Goal: Task Accomplishment & Management: Manage account settings

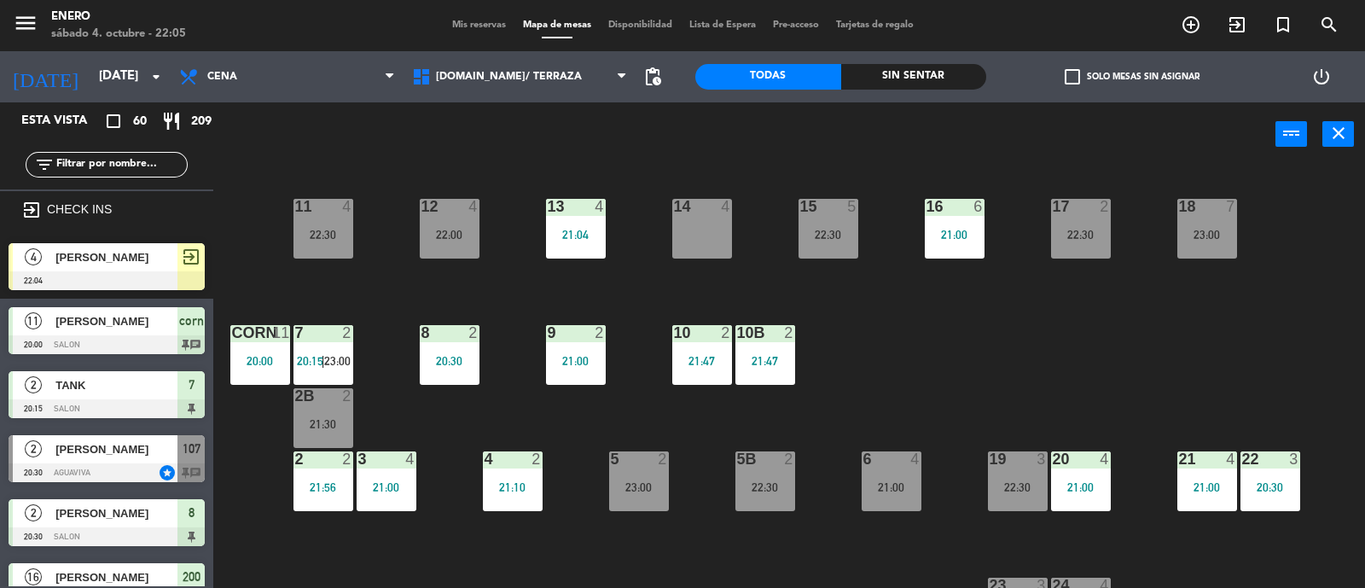
click at [140, 160] on input "text" at bounding box center [121, 164] width 132 height 19
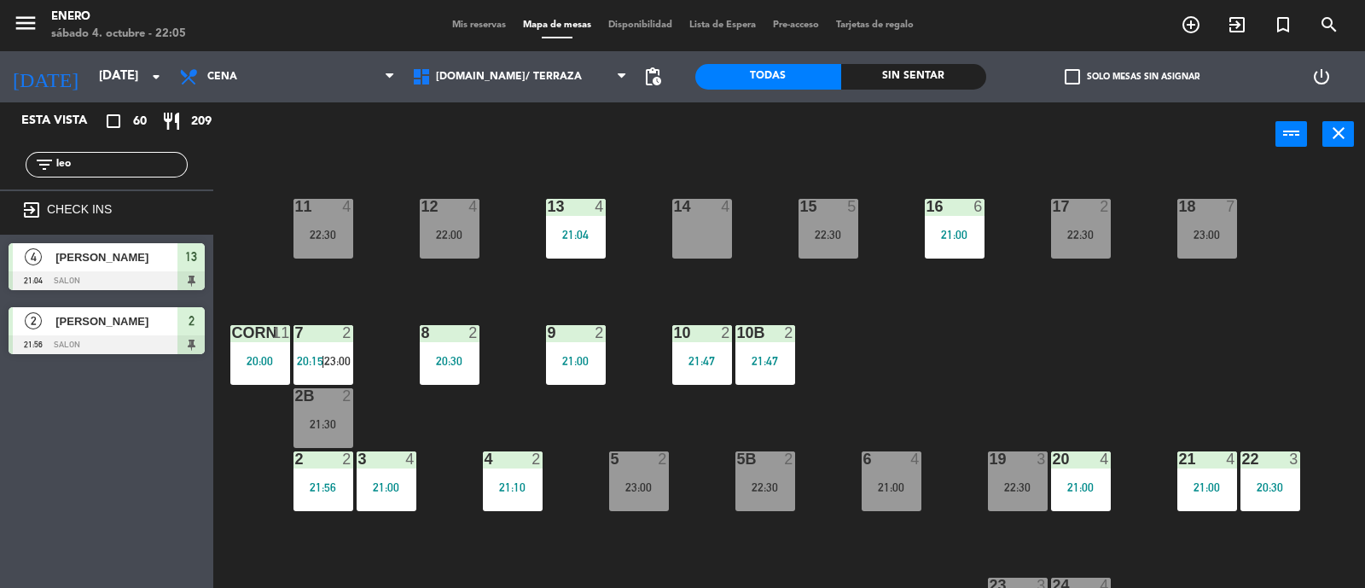
type input "leo"
click at [101, 435] on div "Esta vista crop_square 60 restaurant 209 filter_list leo exit_to_app CHECK INS …" at bounding box center [106, 344] width 213 height 485
click at [80, 157] on input "leo" at bounding box center [121, 164] width 132 height 19
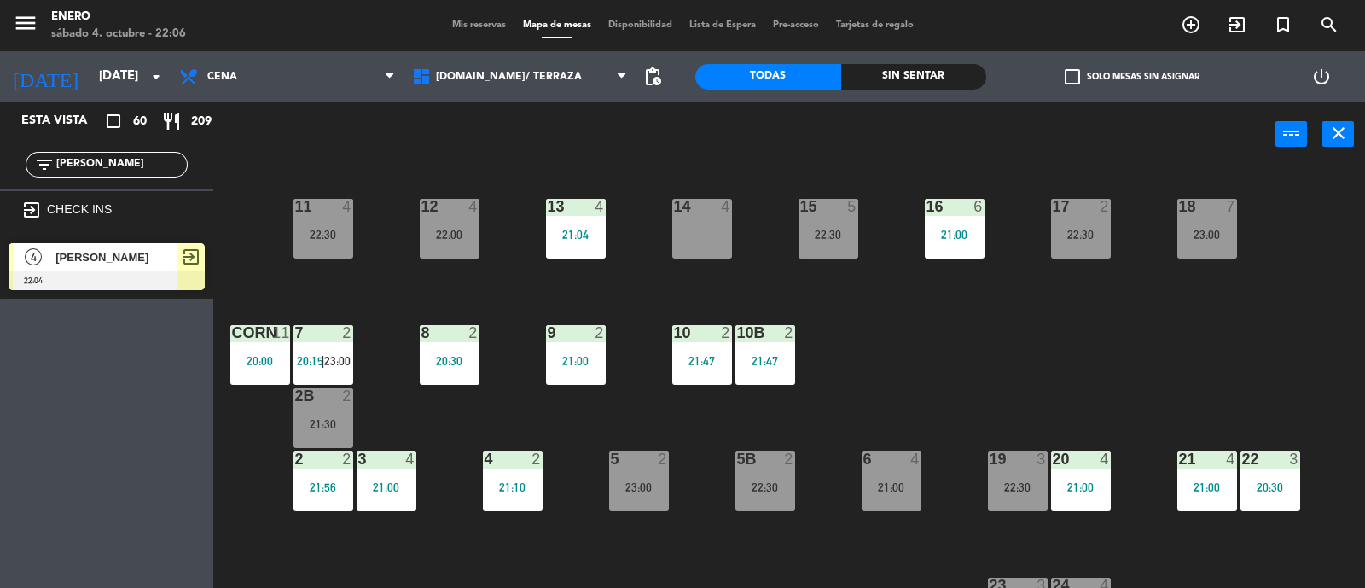
type input "[PERSON_NAME]"
click at [61, 387] on div "Esta vista crop_square 60 restaurant 209 filter_list [PERSON_NAME] exit_to_app …" at bounding box center [106, 344] width 213 height 485
click at [83, 164] on input "[PERSON_NAME]" at bounding box center [121, 164] width 132 height 19
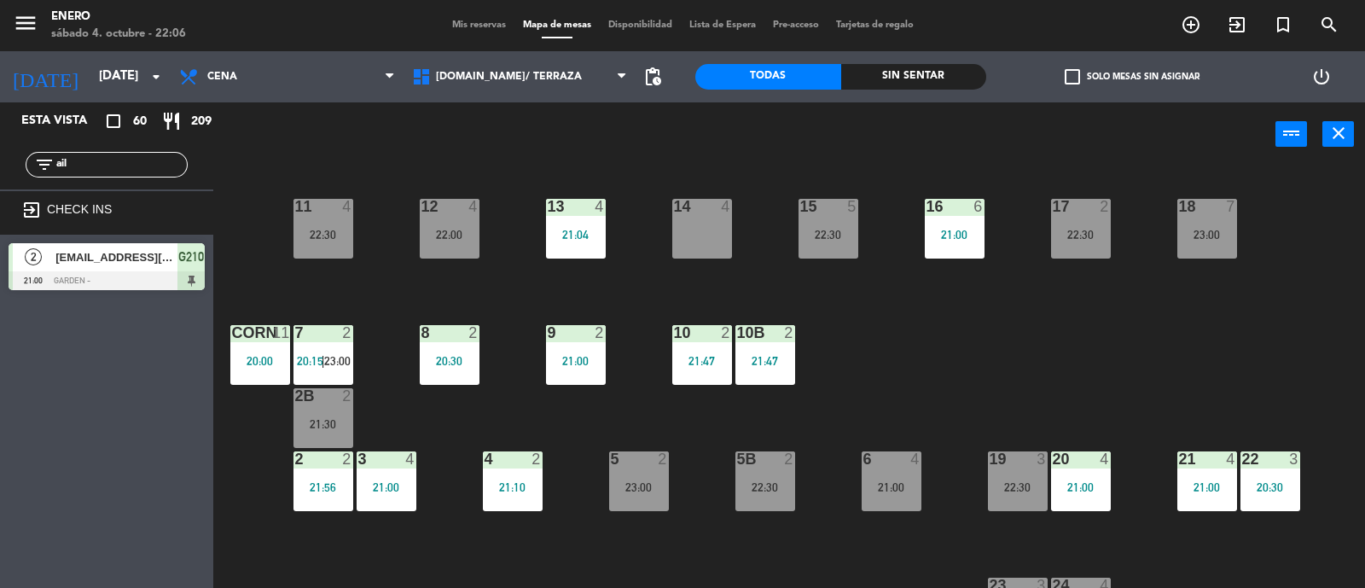
click at [52, 416] on div "Esta vista crop_square 60 restaurant 209 filter_list ail exit_to_app CHECK INS …" at bounding box center [106, 344] width 213 height 485
drag, startPoint x: 119, startPoint y: 170, endPoint x: 104, endPoint y: 166, distance: 15.1
click at [119, 169] on input "ail" at bounding box center [121, 164] width 132 height 19
type input "a"
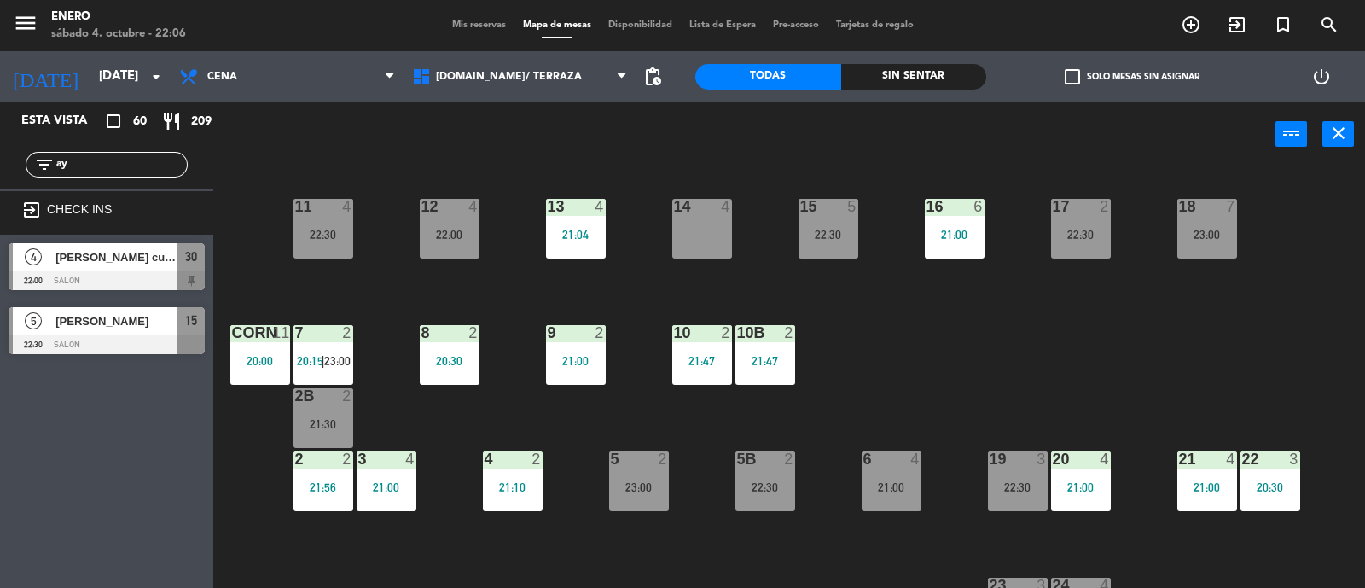
type input "ay"
click at [107, 455] on div "Esta vista crop_square 60 restaurant 209 filter_list ay exit_to_app CHECK INS 4…" at bounding box center [106, 344] width 213 height 485
click at [112, 262] on span "[PERSON_NAME] cumpleaños" at bounding box center [116, 257] width 122 height 18
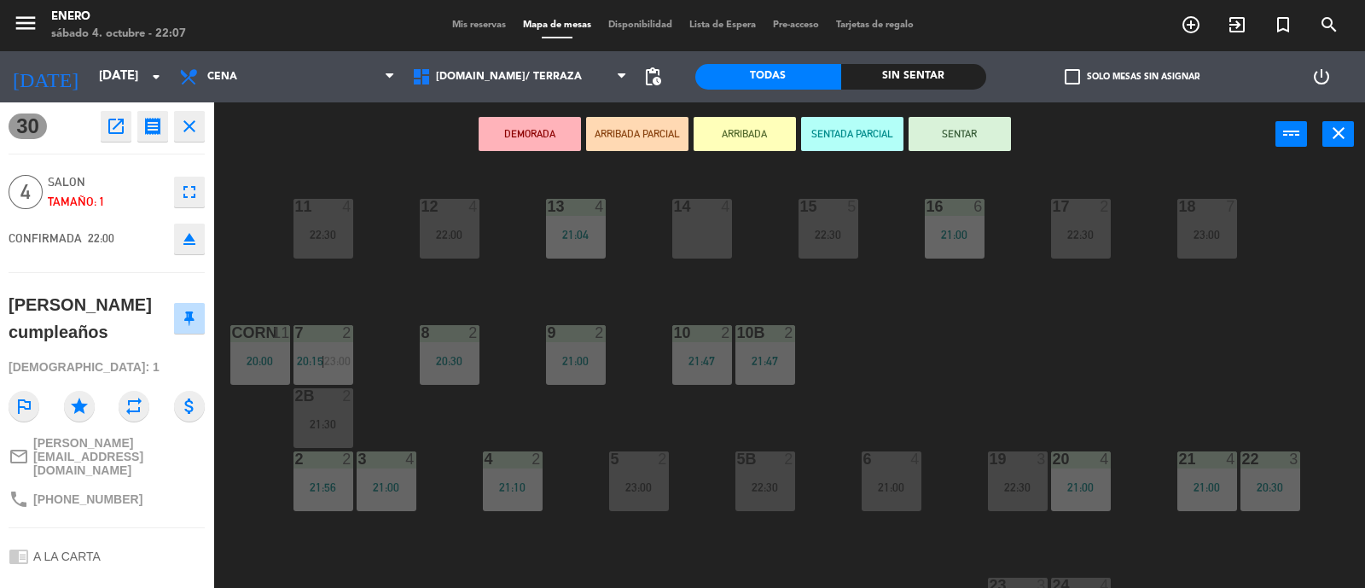
click at [774, 128] on button "ARRIBADA" at bounding box center [745, 134] width 102 height 34
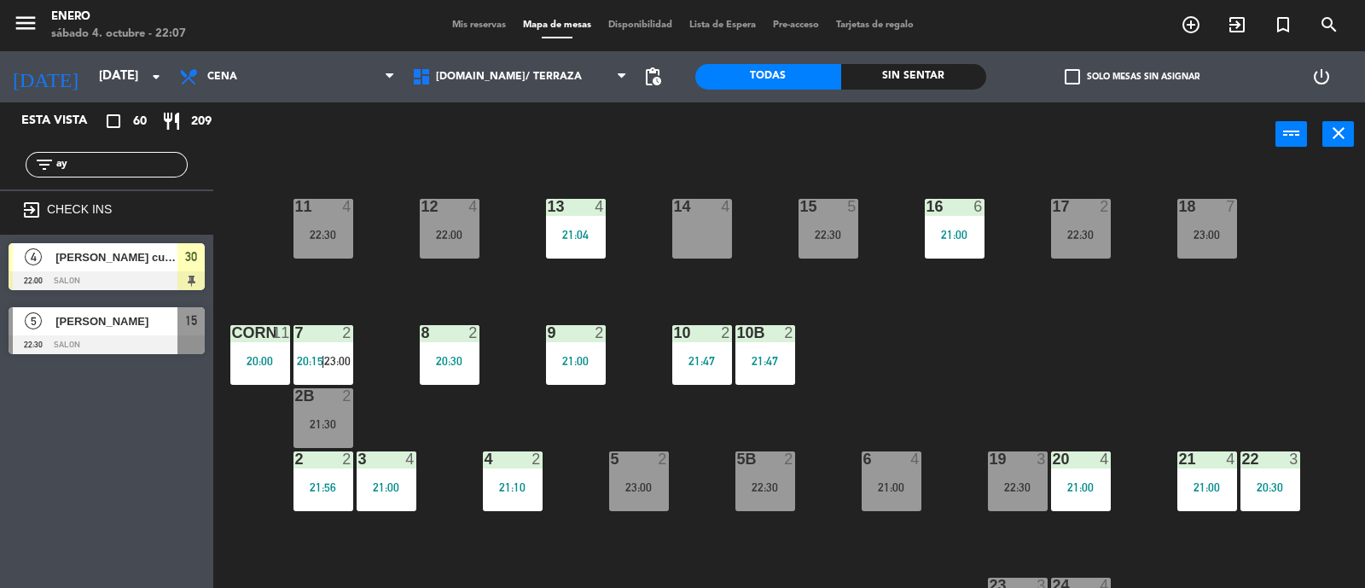
click at [119, 160] on input "ay" at bounding box center [121, 164] width 132 height 19
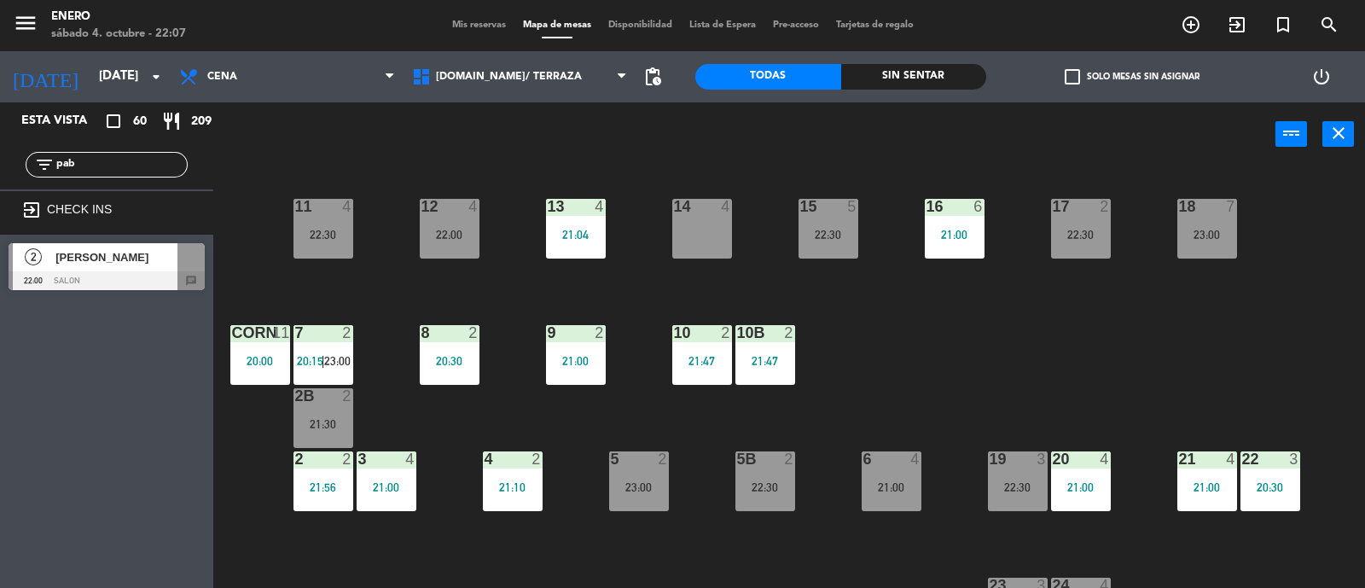
type input "pab"
click at [81, 466] on div "Esta vista crop_square 60 restaurant 209 filter_list pab exit_to_app CHECK INS …" at bounding box center [106, 344] width 213 height 485
click at [90, 275] on div at bounding box center [107, 280] width 196 height 19
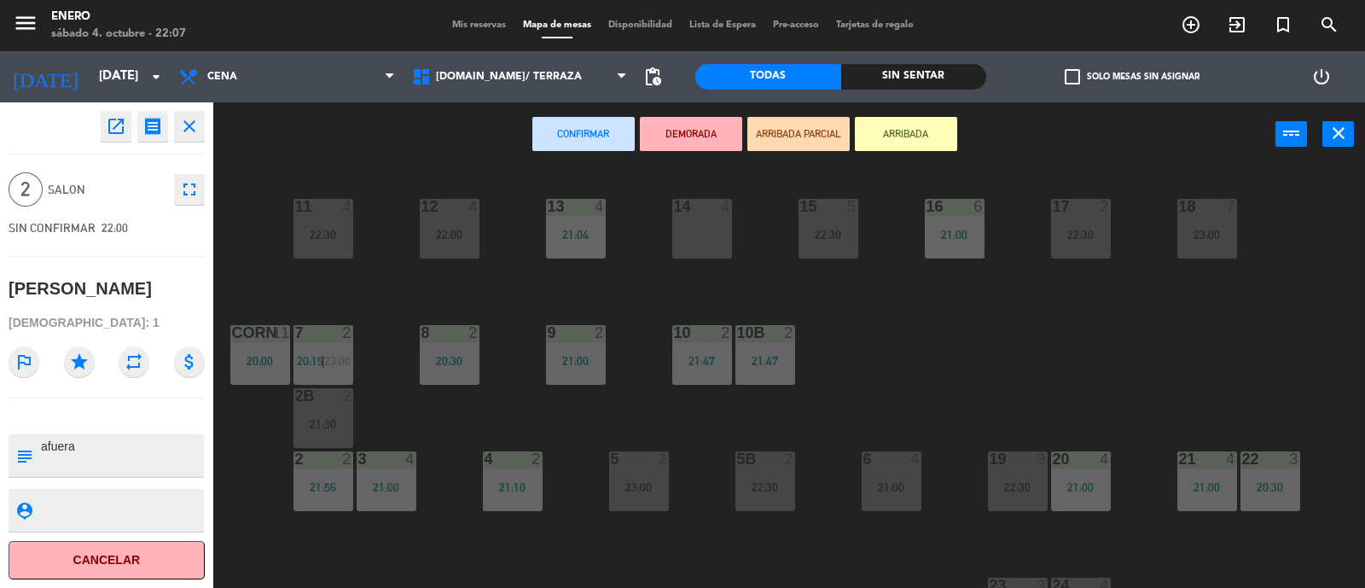
click at [897, 141] on button "ARRIBADA" at bounding box center [906, 134] width 102 height 34
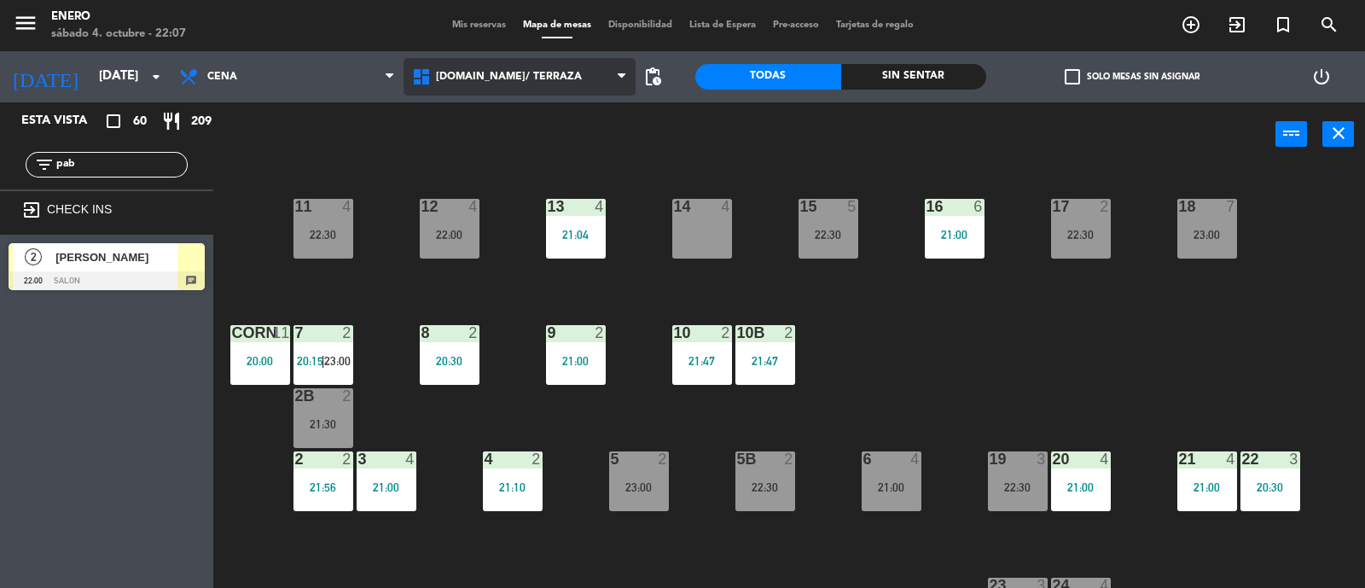
click at [446, 83] on span "[DOMAIN_NAME]/ TERRAZA" at bounding box center [520, 77] width 233 height 38
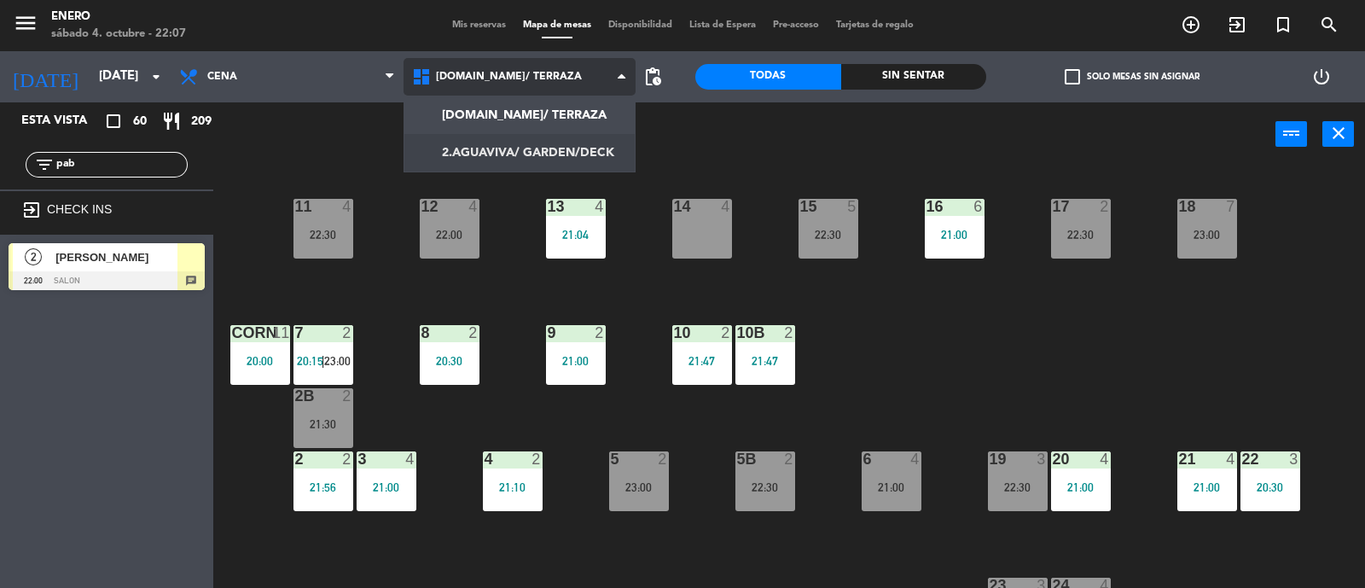
click at [468, 147] on ng-component "menu Enero [DATE] 4. octubre - 22:07 Mis reservas Mapa de mesas Disponibilidad …" at bounding box center [682, 294] width 1365 height 589
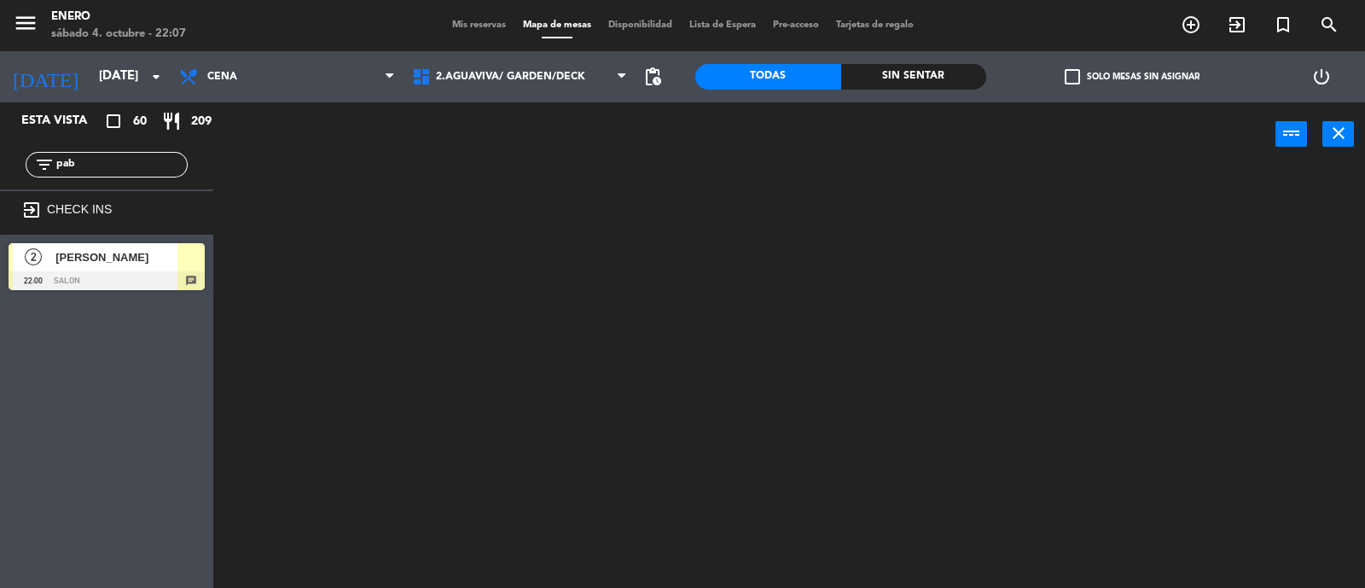
click at [94, 165] on input "pab" at bounding box center [121, 164] width 132 height 19
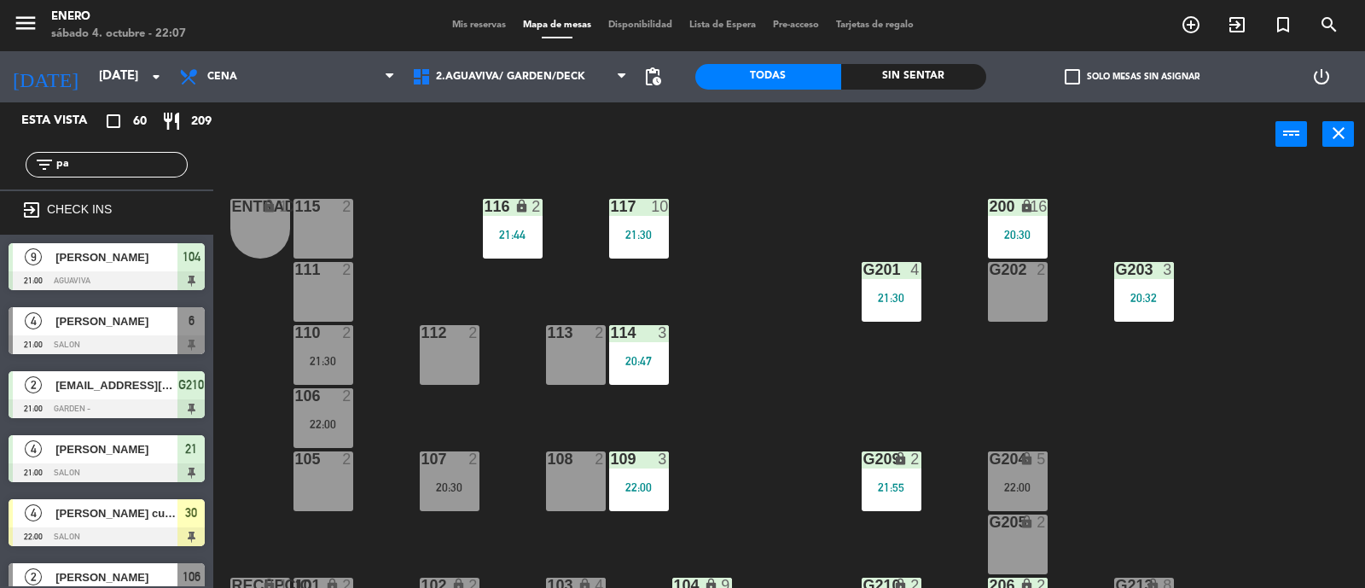
type input "p"
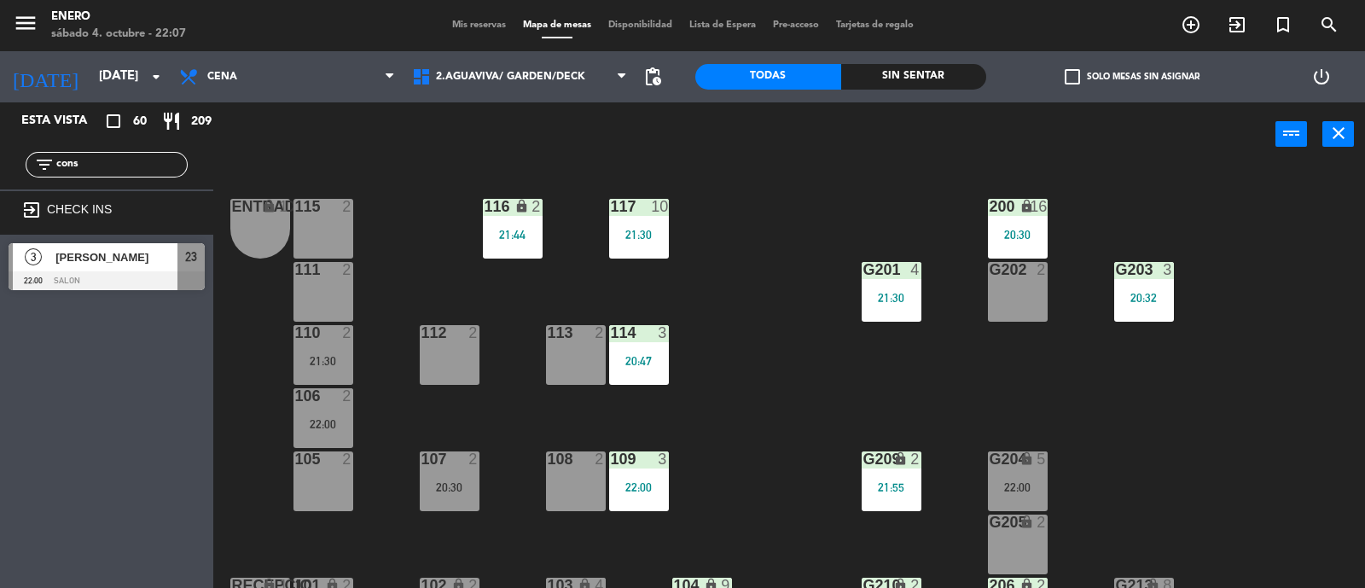
type input "cons"
click at [66, 261] on div "3 [PERSON_NAME][GEOGRAPHIC_DATA] 22:00 SALON 23" at bounding box center [106, 267] width 213 height 64
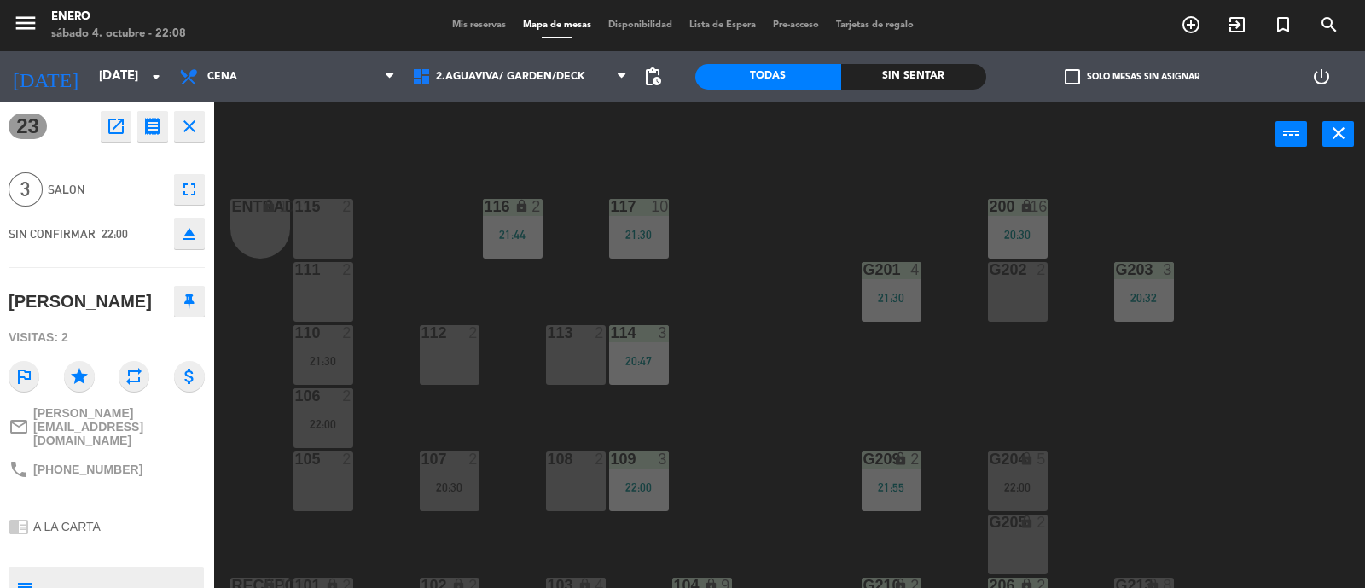
click at [198, 125] on icon "close" at bounding box center [189, 126] width 20 height 20
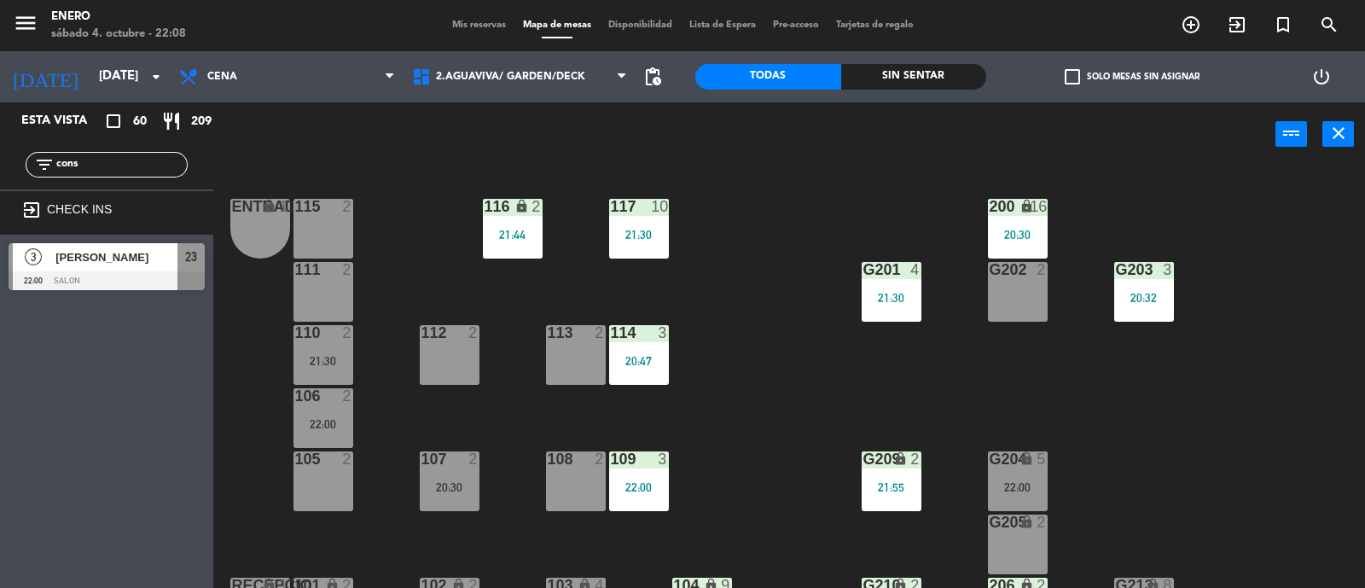
click at [98, 268] on div "[PERSON_NAME]" at bounding box center [116, 257] width 124 height 28
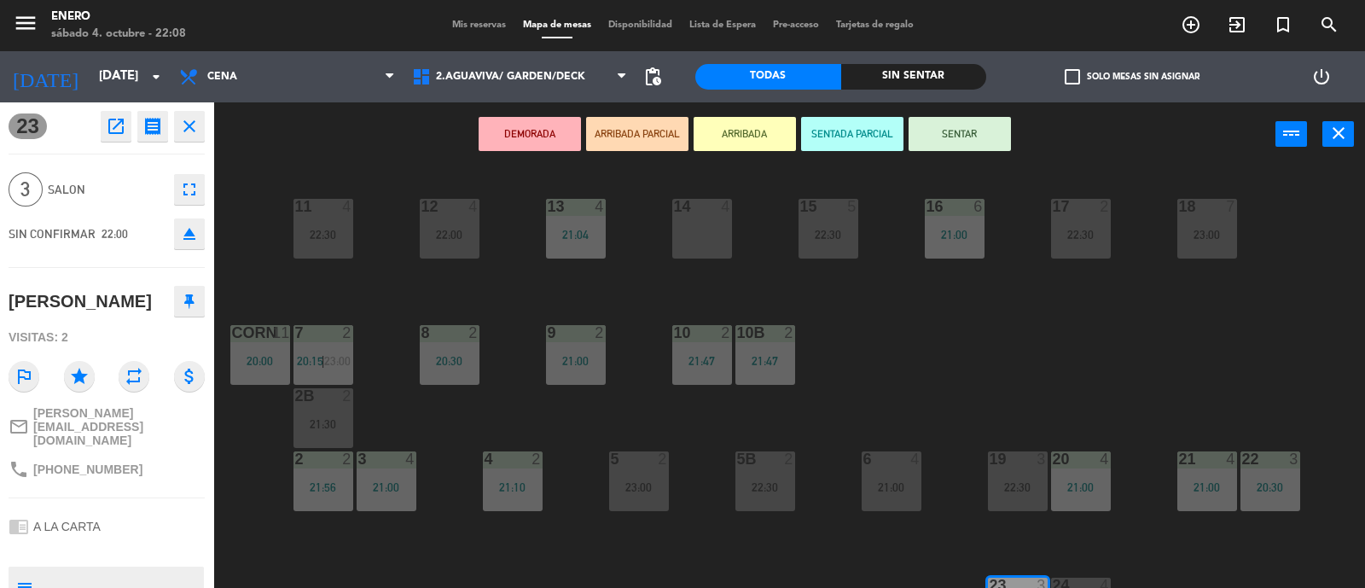
click at [749, 138] on button "ARRIBADA" at bounding box center [745, 134] width 102 height 34
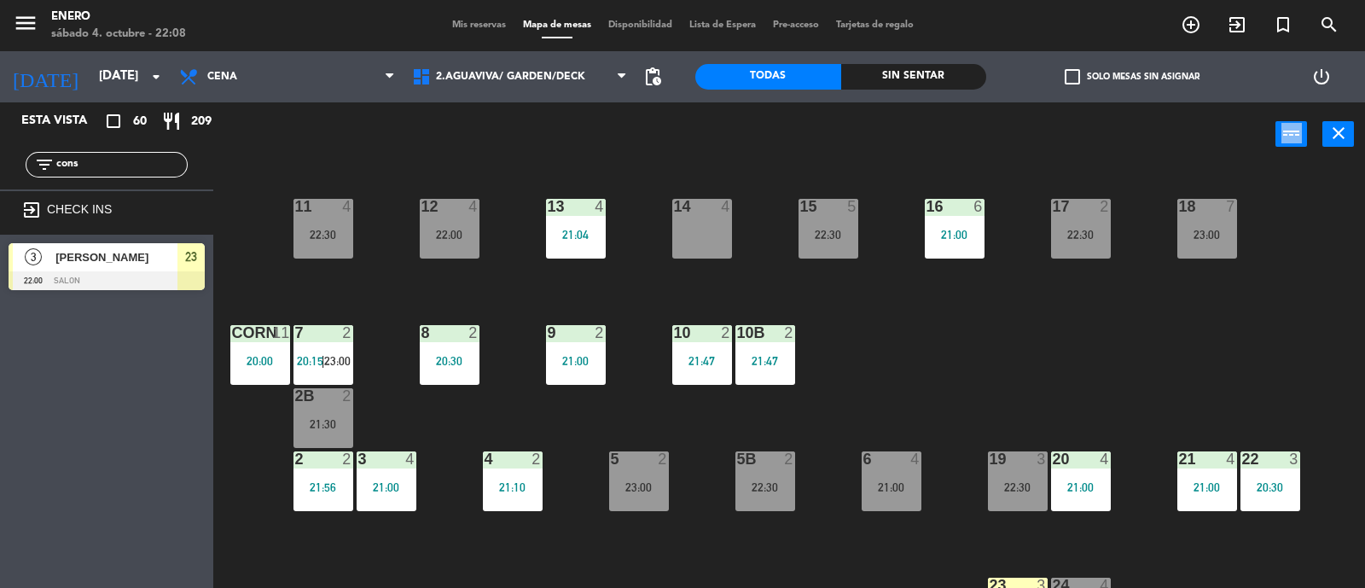
click at [749, 138] on div "power_input close" at bounding box center [744, 134] width 1062 height 65
click at [94, 169] on input "cons" at bounding box center [121, 164] width 132 height 19
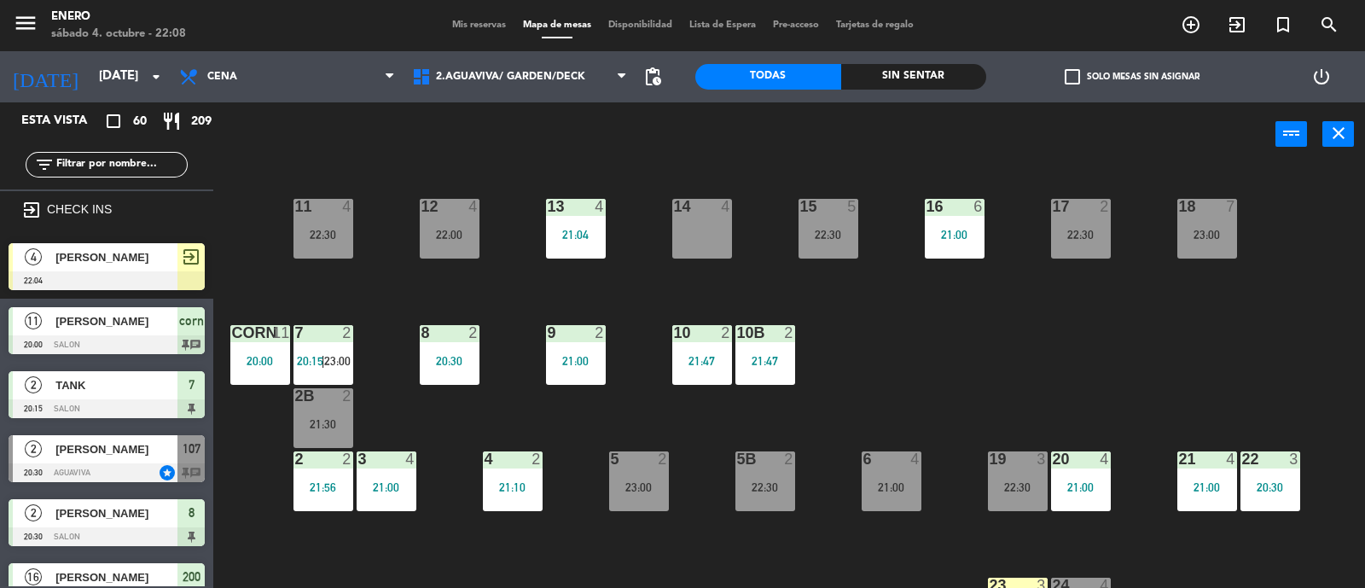
click at [132, 166] on input "text" at bounding box center [121, 164] width 132 height 19
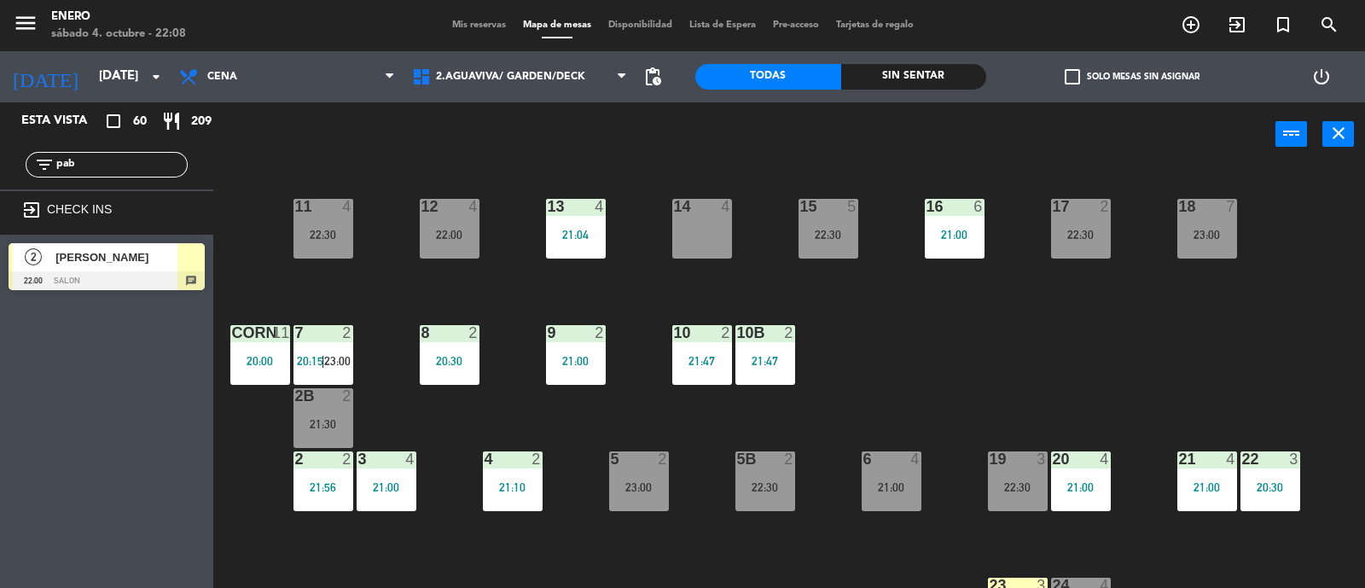
type input "pab"
click at [44, 403] on div "Esta vista crop_square 60 restaurant 209 filter_list pab exit_to_app CHECK INS …" at bounding box center [106, 344] width 213 height 485
click at [484, 90] on span "2.AGUAVIVA/ GARDEN/DECK" at bounding box center [520, 77] width 233 height 38
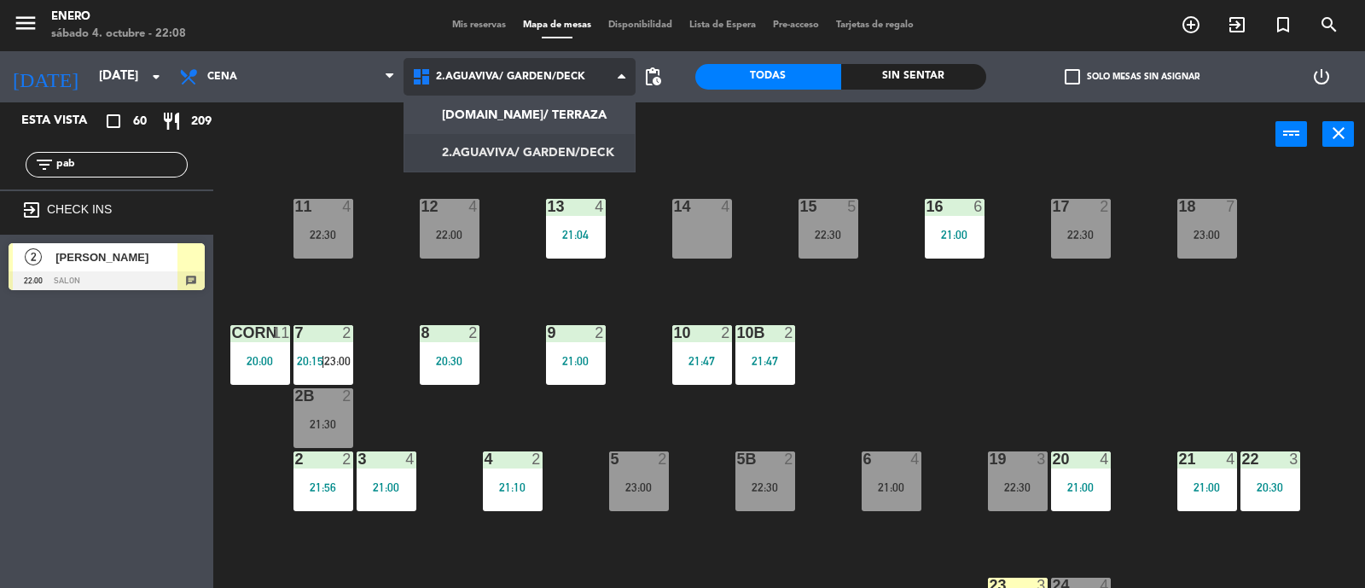
click at [491, 138] on ng-component "menu Enero [DATE] 4. octubre - 22:08 Mis reservas Mapa de mesas Disponibilidad …" at bounding box center [682, 294] width 1365 height 589
